Goal: Find specific page/section: Find specific page/section

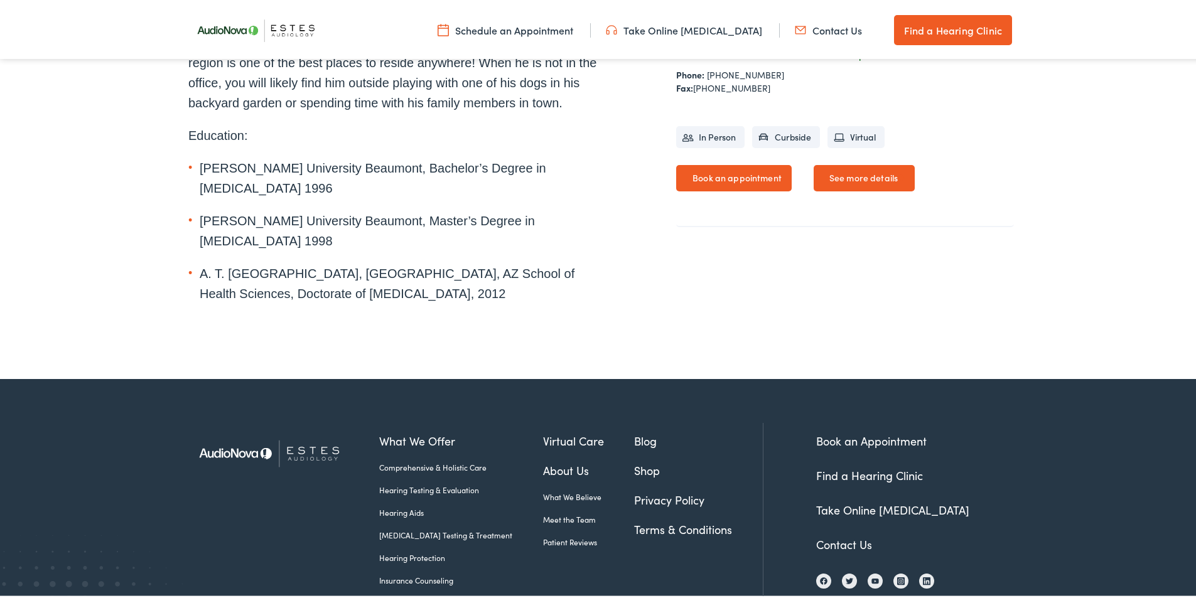
scroll to position [586, 0]
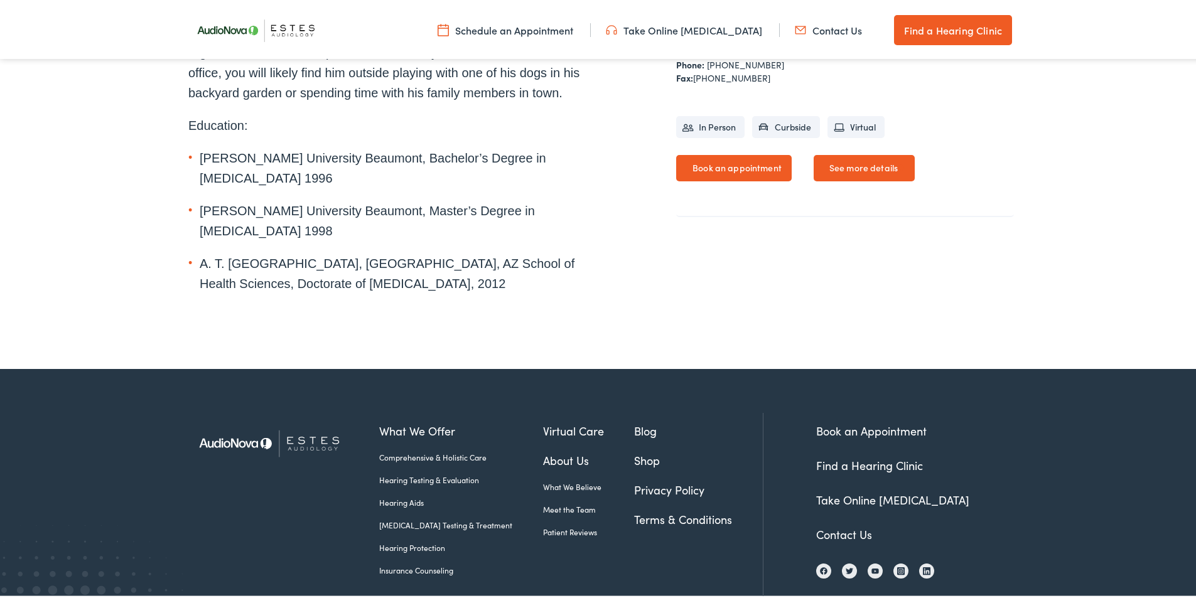
click at [905, 455] on link "Find a Hearing Clinic" at bounding box center [869, 463] width 107 height 16
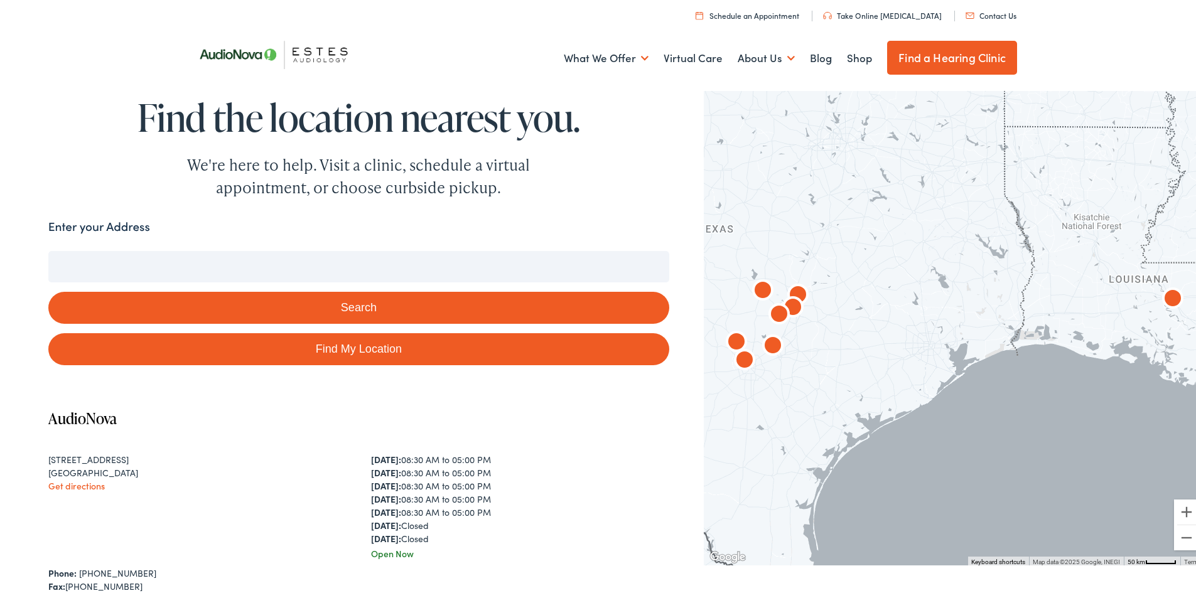
click at [343, 263] on input "Enter your Address" at bounding box center [358, 264] width 621 height 31
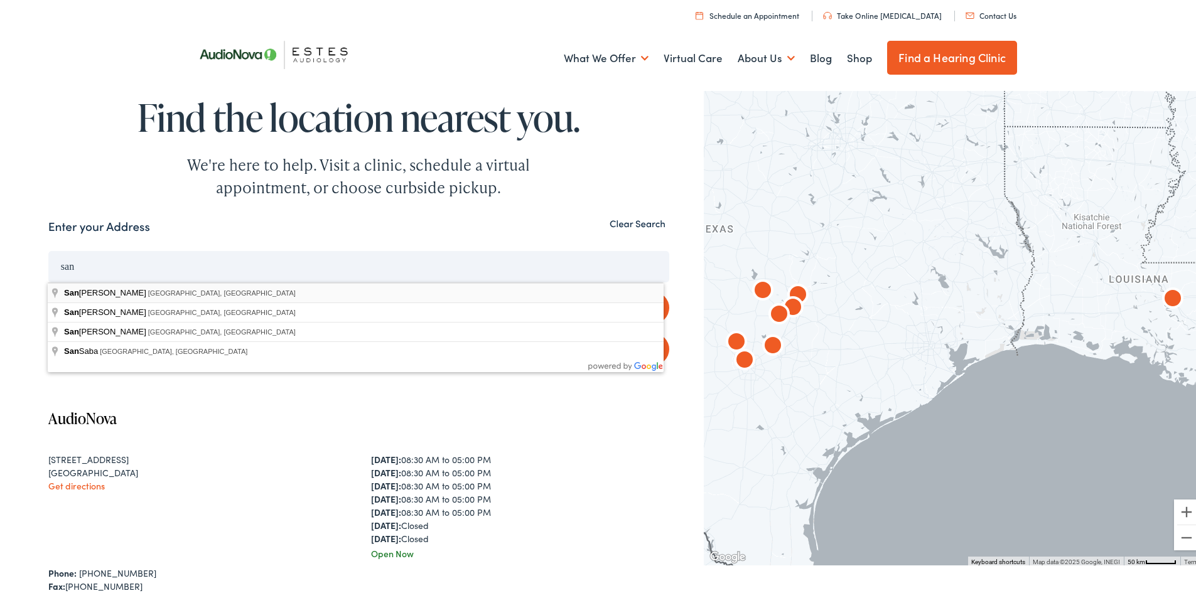
type input "San Antonio, TX, USA"
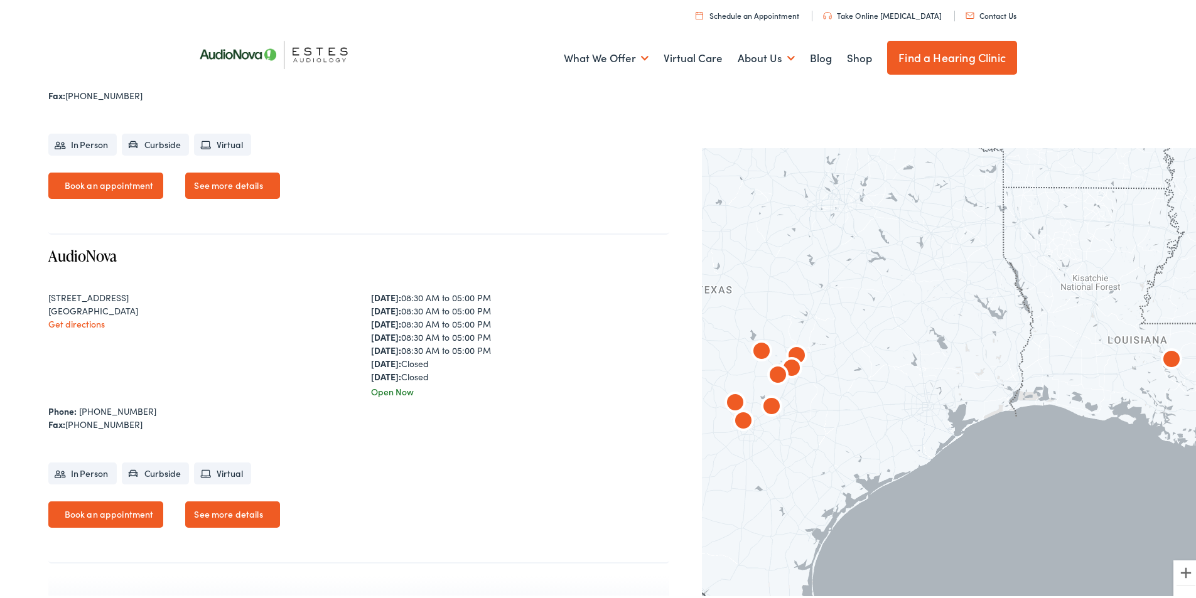
scroll to position [2448, 0]
